Goal: Register for event/course

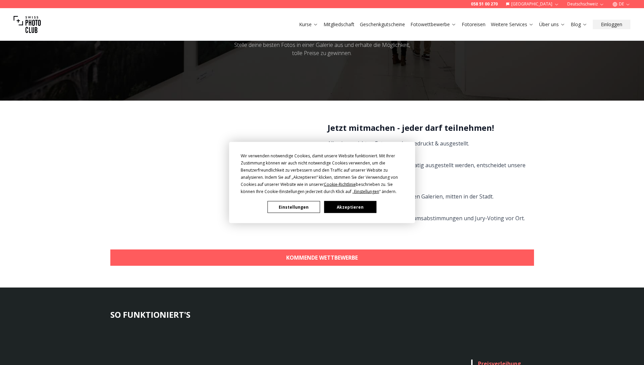
click at [356, 205] on button "Akzeptieren" at bounding box center [350, 207] width 52 height 12
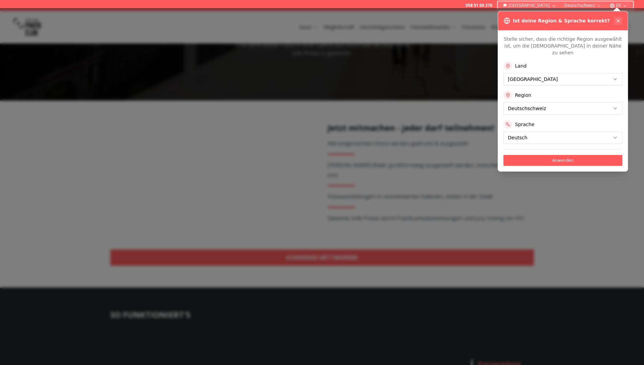
click at [620, 21] on icon at bounding box center [617, 20] width 5 height 5
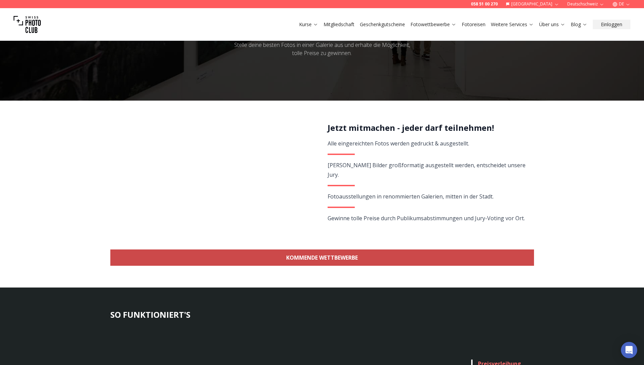
click at [285, 257] on link "KOMMENDE WETTBEWERBE" at bounding box center [322, 257] width 424 height 16
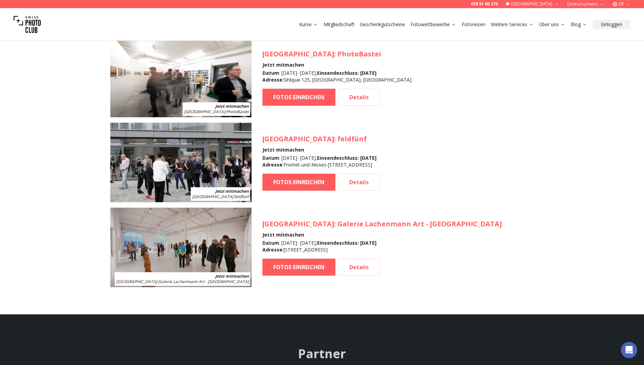
scroll to position [775, 0]
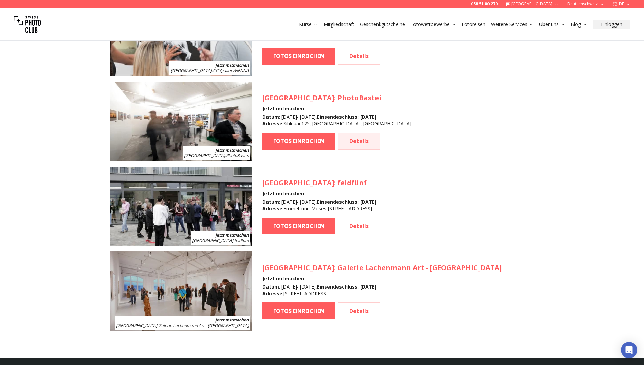
click at [351, 143] on link "Details" at bounding box center [359, 140] width 42 height 17
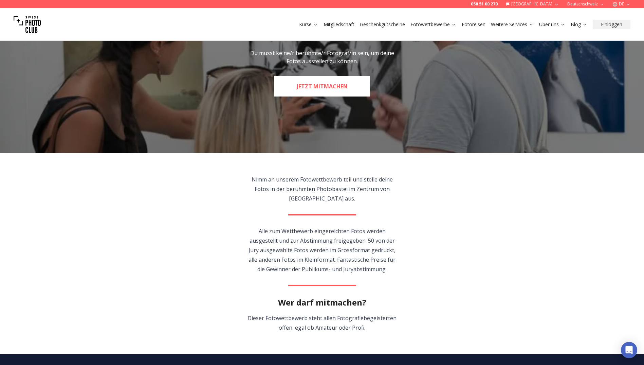
scroll to position [102, 0]
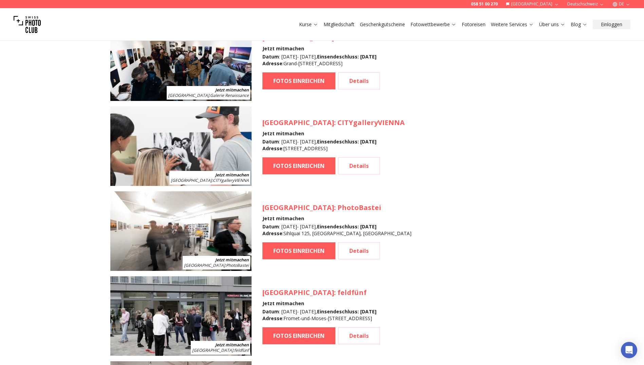
scroll to position [775, 0]
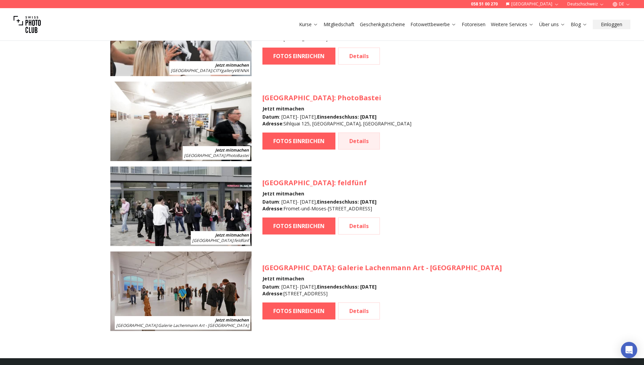
click at [358, 142] on link "Details" at bounding box center [359, 140] width 42 height 17
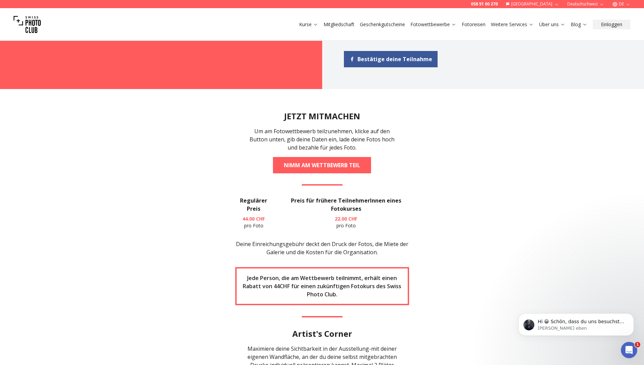
scroll to position [883, 0]
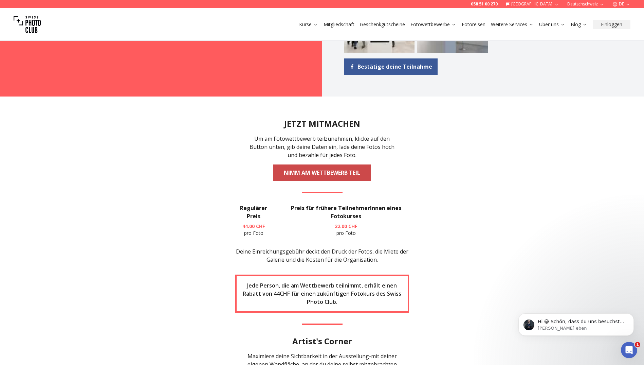
click at [327, 164] on link "NIMM AM WETTBEWERB TEIL" at bounding box center [322, 172] width 98 height 16
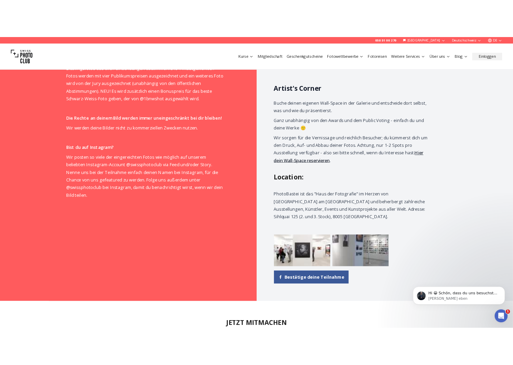
scroll to position [682, 0]
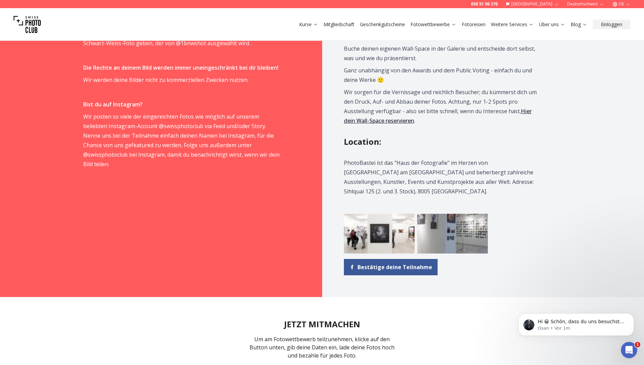
click at [464, 214] on img at bounding box center [452, 234] width 71 height 40
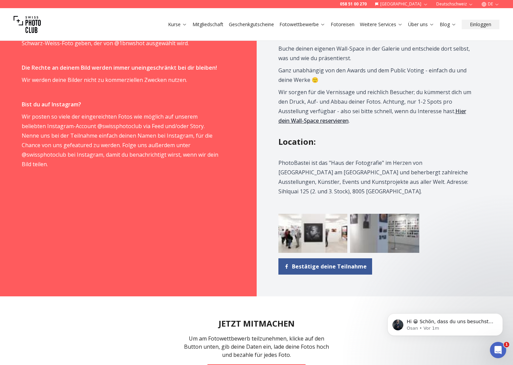
click at [411, 217] on img at bounding box center [384, 233] width 69 height 39
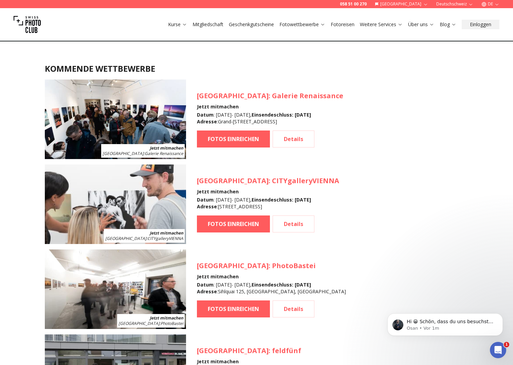
scroll to position [605, 0]
